Goal: Task Accomplishment & Management: Manage account settings

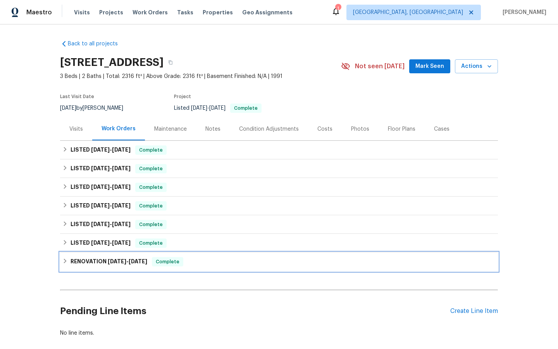
click at [176, 258] on div "Complete" at bounding box center [167, 261] width 31 height 9
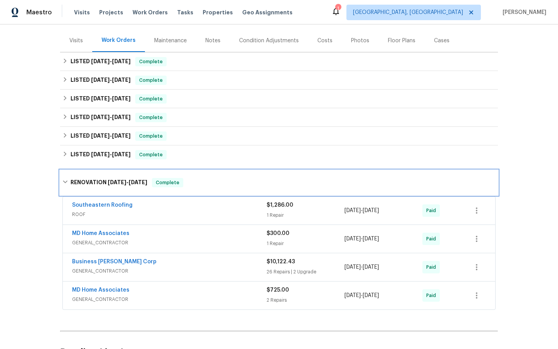
scroll to position [91, 0]
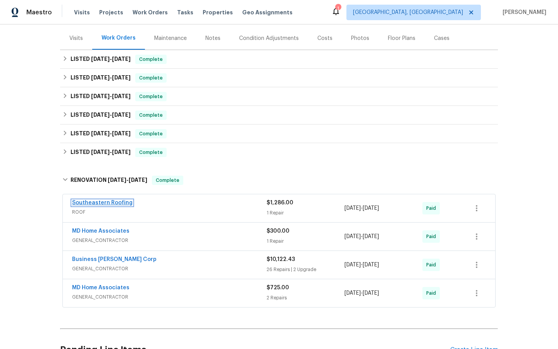
click at [110, 204] on link "Southeastern Roofing" at bounding box center [102, 202] width 61 height 5
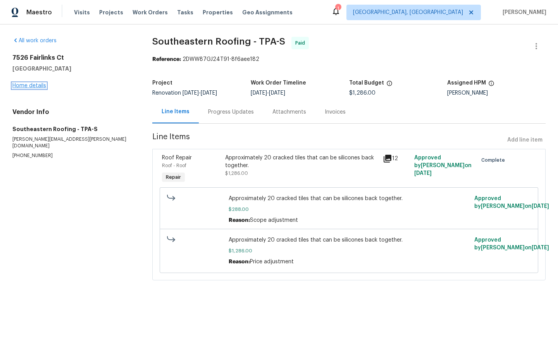
click at [29, 86] on link "Home details" at bounding box center [29, 85] width 34 height 5
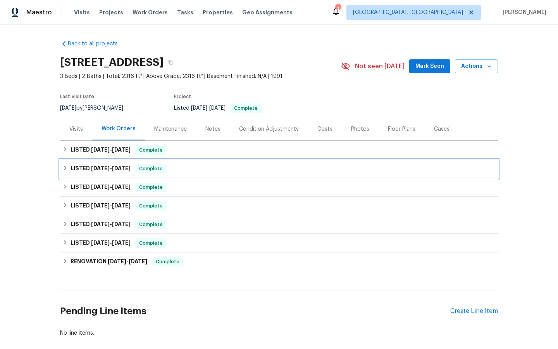
click at [149, 170] on span "Complete" at bounding box center [151, 169] width 30 height 8
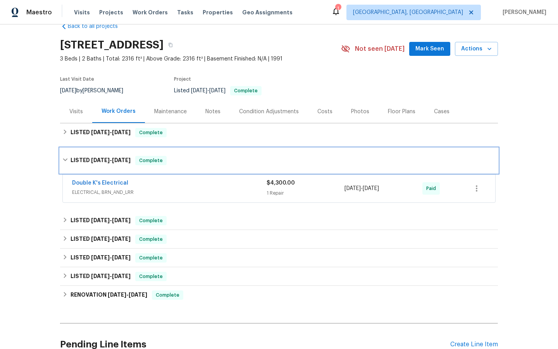
scroll to position [21, 0]
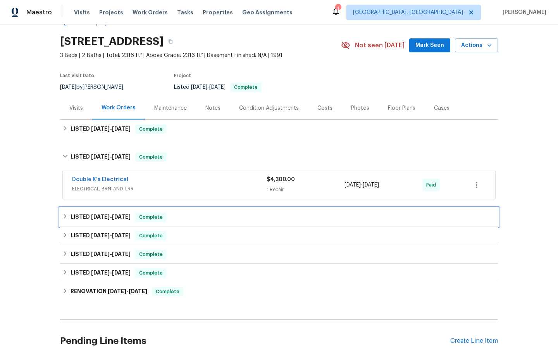
click at [154, 218] on span "Complete" at bounding box center [151, 217] width 30 height 8
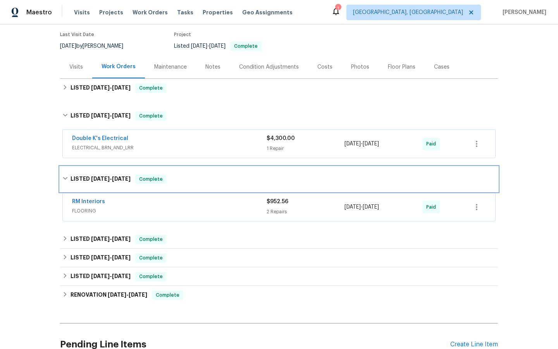
scroll to position [78, 0]
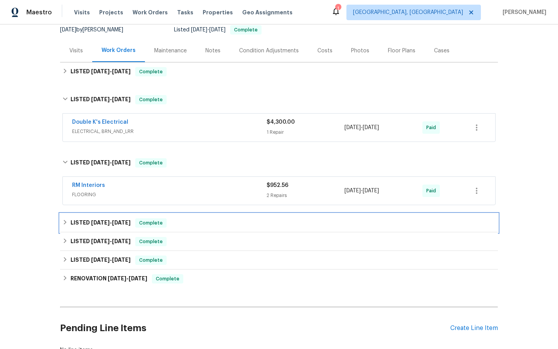
click at [156, 223] on span "Complete" at bounding box center [151, 223] width 30 height 8
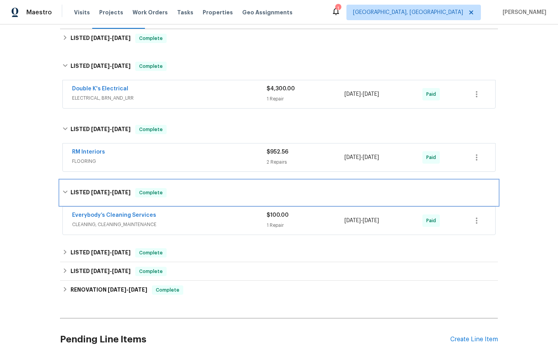
scroll to position [124, 0]
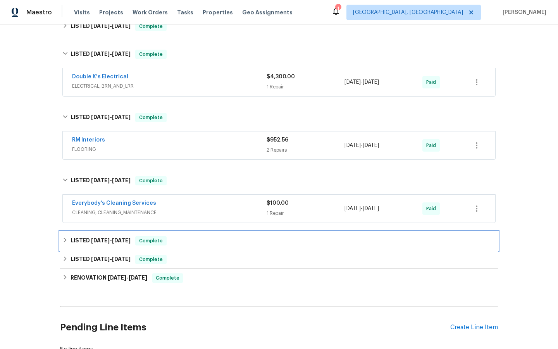
click at [150, 242] on span "Complete" at bounding box center [151, 241] width 30 height 8
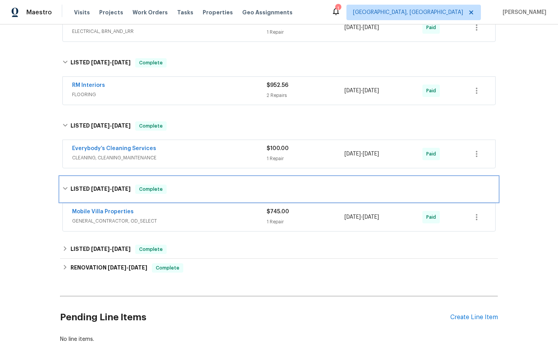
scroll to position [180, 0]
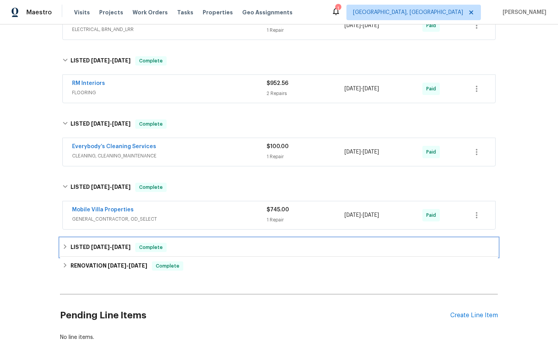
click at [149, 249] on span "Complete" at bounding box center [151, 248] width 30 height 8
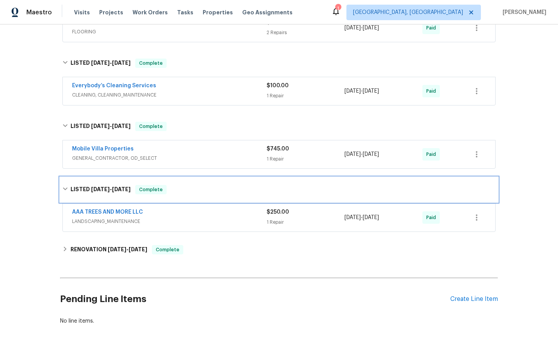
scroll to position [243, 0]
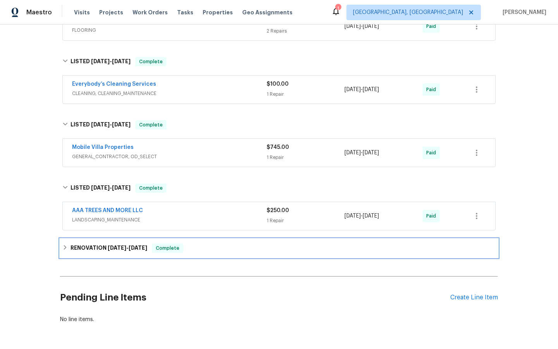
click at [174, 246] on span "Complete" at bounding box center [168, 248] width 30 height 8
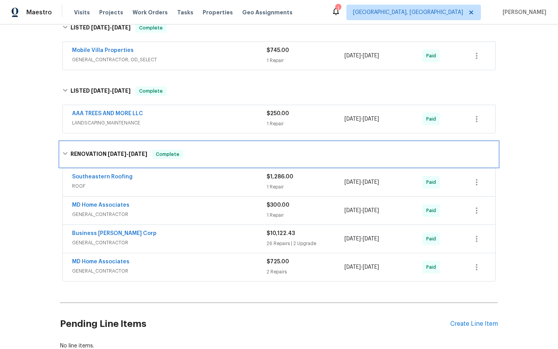
scroll to position [341, 0]
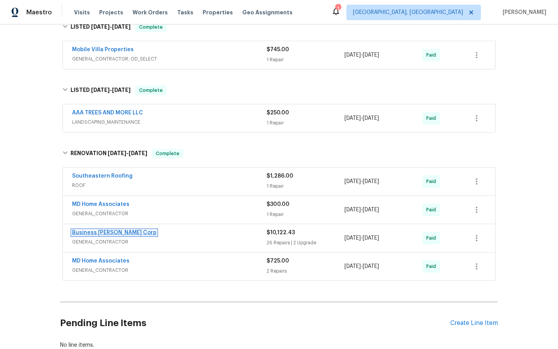
click at [106, 233] on link "Business [PERSON_NAME] Corp" at bounding box center [114, 232] width 85 height 5
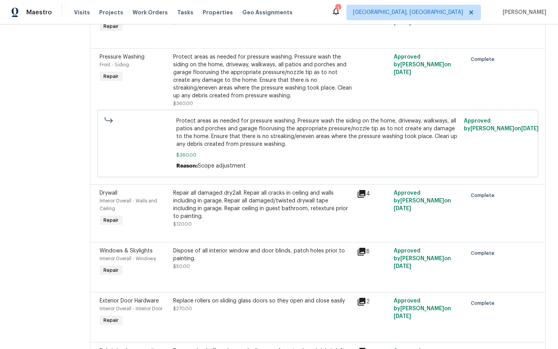
scroll to position [1010, 0]
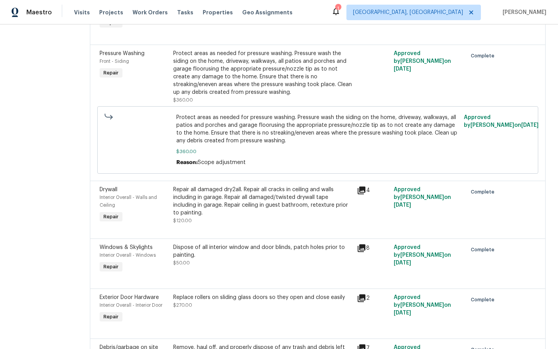
click at [365, 194] on icon at bounding box center [362, 191] width 8 height 8
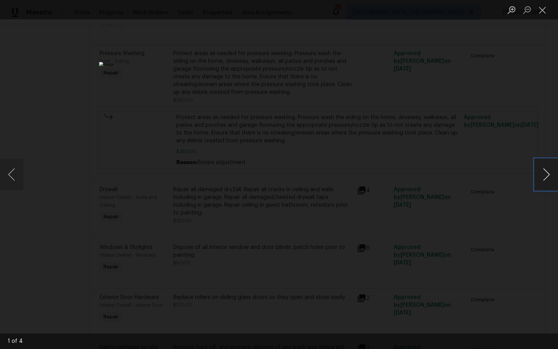
click at [546, 173] on button "Next image" at bounding box center [546, 174] width 23 height 31
click at [510, 265] on div "Lightbox" at bounding box center [279, 174] width 558 height 349
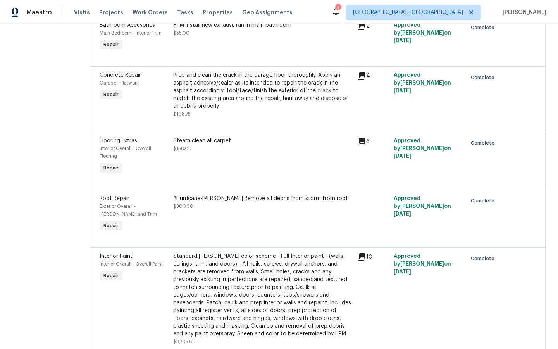
scroll to position [1391, 0]
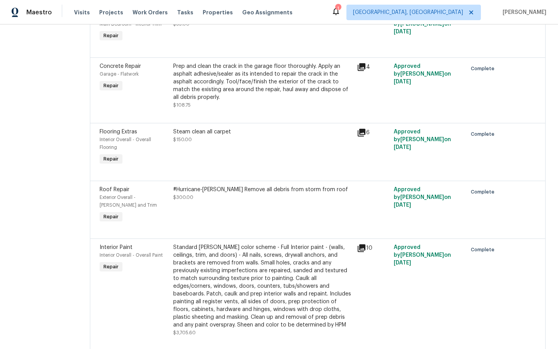
click at [268, 194] on div "#Hurricane-[PERSON_NAME] Remove all debris from storm from roof" at bounding box center [262, 190] width 179 height 8
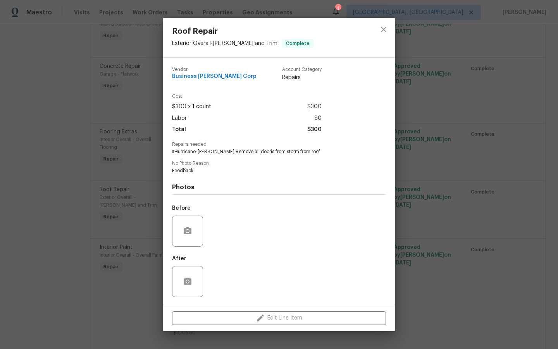
click at [457, 223] on div "Roof Repair Exterior Overall - [PERSON_NAME] and Trim Complete Vendor Business …" at bounding box center [279, 174] width 558 height 349
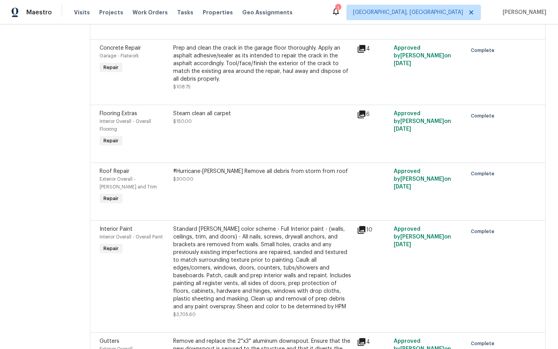
scroll to position [1413, 0]
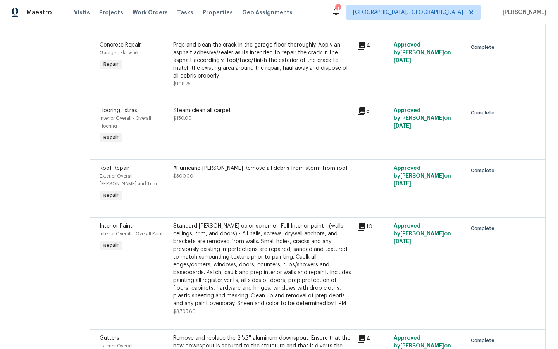
click at [258, 172] on div "#Hurricane-[PERSON_NAME] Remove all debris from storm from roof" at bounding box center [262, 168] width 179 height 8
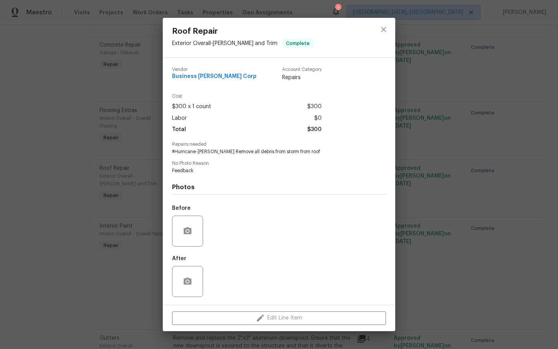
click at [501, 78] on div "Roof Repair Exterior Overall - [PERSON_NAME] and Trim Complete Vendor Business …" at bounding box center [279, 174] width 558 height 349
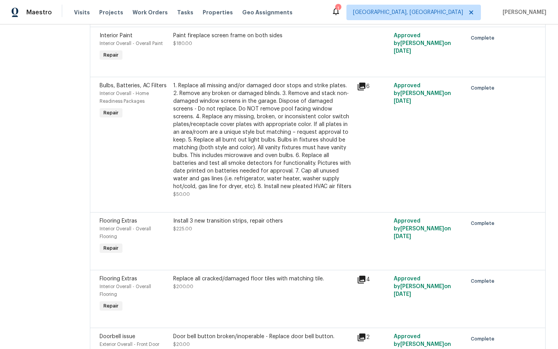
scroll to position [0, 0]
